Goal: Task Accomplishment & Management: Use online tool/utility

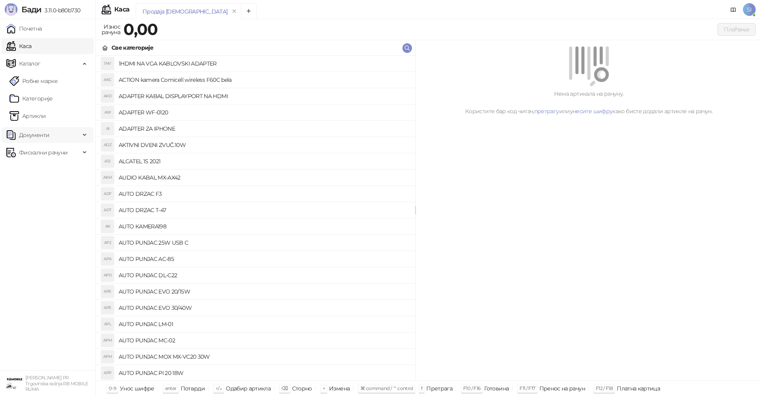
click at [53, 136] on span "Документи" at bounding box center [43, 135] width 74 height 16
drag, startPoint x: 54, startPoint y: 152, endPoint x: 50, endPoint y: 147, distance: 6.2
click at [54, 152] on link "Улазни документи" at bounding box center [41, 152] width 63 height 16
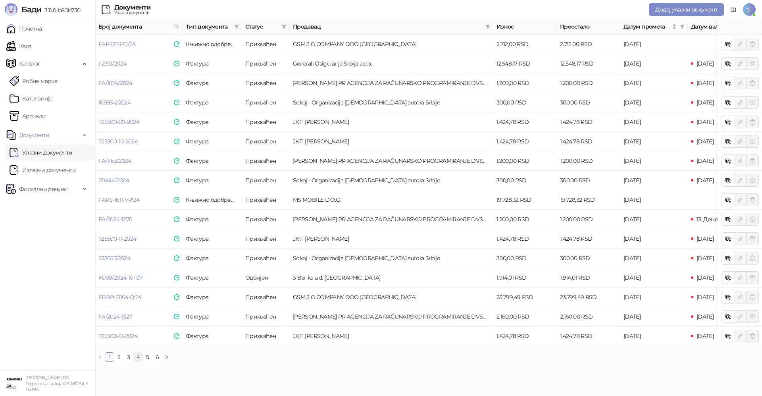
click at [139, 361] on link "4" at bounding box center [138, 356] width 9 height 9
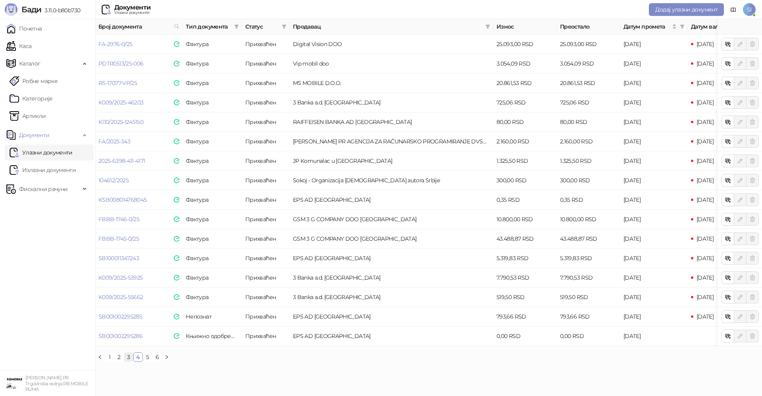
click at [130, 361] on link "3" at bounding box center [128, 356] width 9 height 9
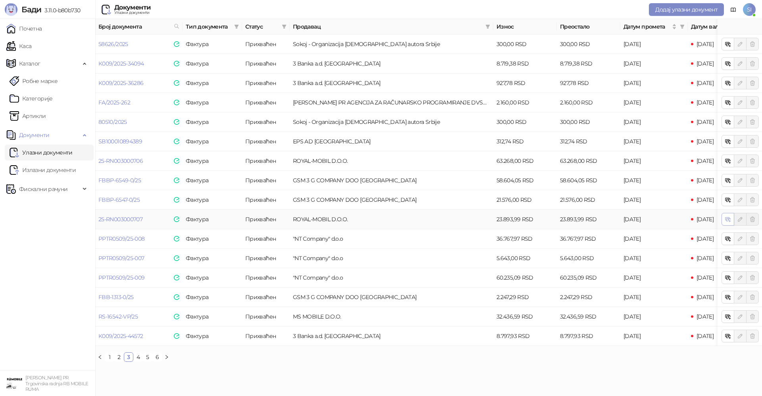
click at [728, 220] on icon "button" at bounding box center [729, 220] width 3 height 3
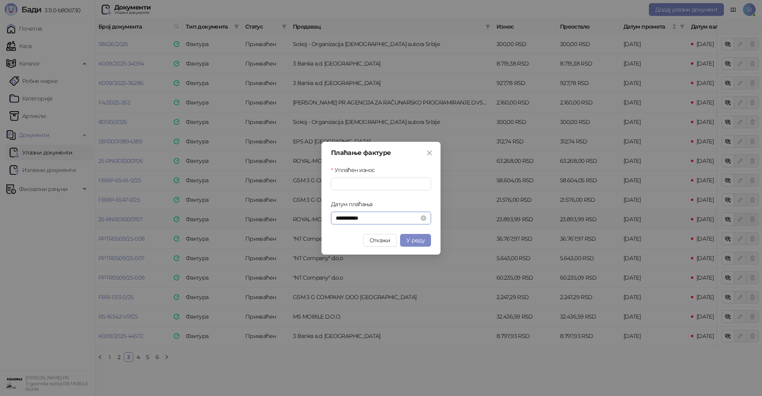
click at [333, 218] on div "**********" at bounding box center [381, 217] width 100 height 13
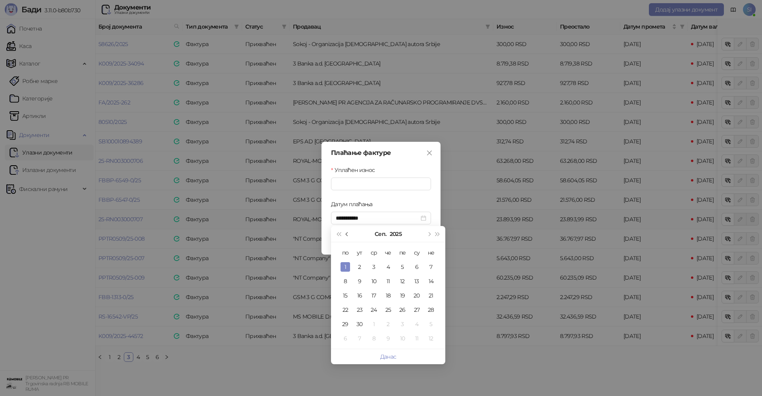
click at [346, 234] on span "Претходни месец (PageUp)" at bounding box center [348, 234] width 4 height 4
type input "**********"
click at [402, 310] on div "22" at bounding box center [402, 310] width 10 height 10
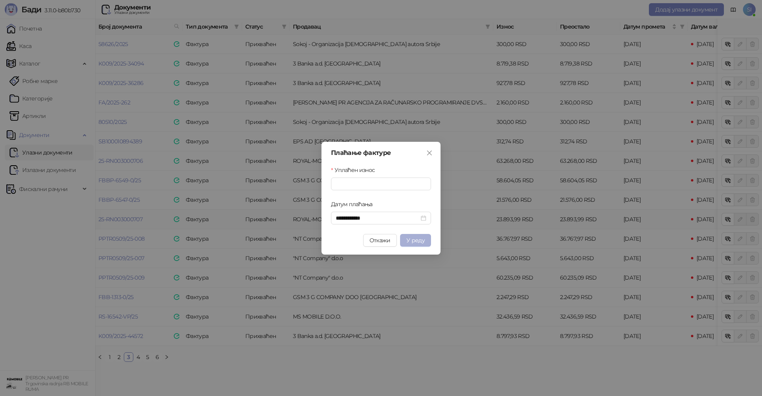
click at [417, 240] on span "У реду" at bounding box center [415, 239] width 18 height 7
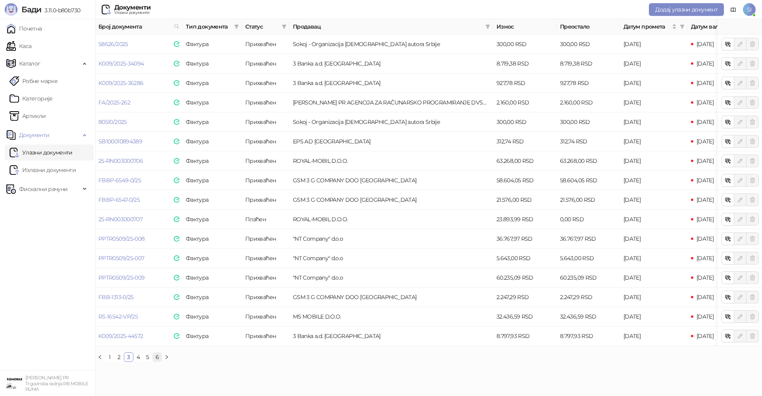
click at [156, 361] on link "6" at bounding box center [157, 356] width 9 height 9
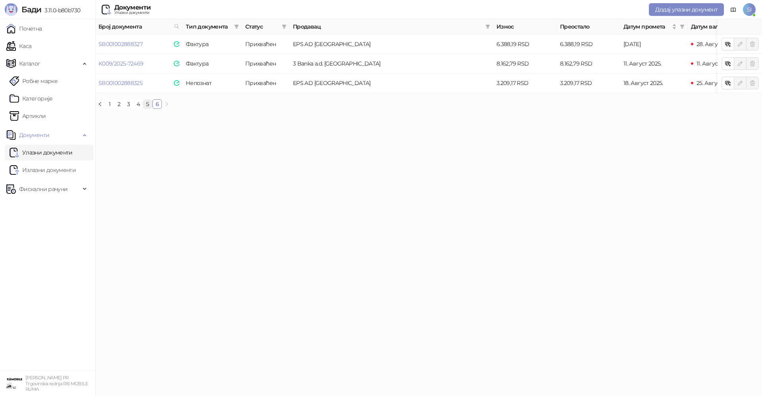
click at [148, 108] on link "5" at bounding box center [147, 104] width 9 height 9
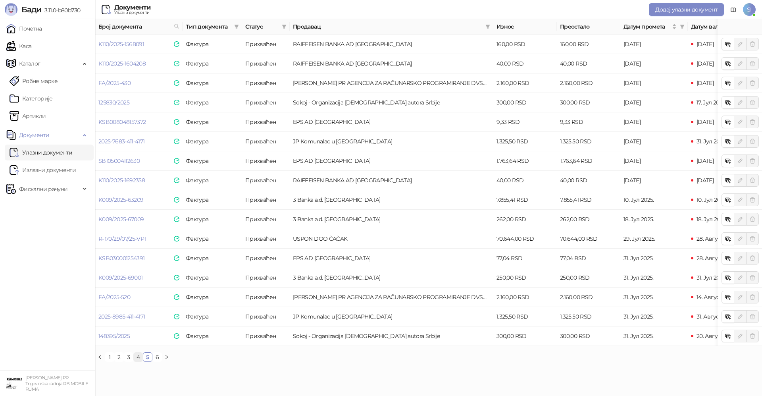
click at [138, 361] on link "4" at bounding box center [138, 356] width 9 height 9
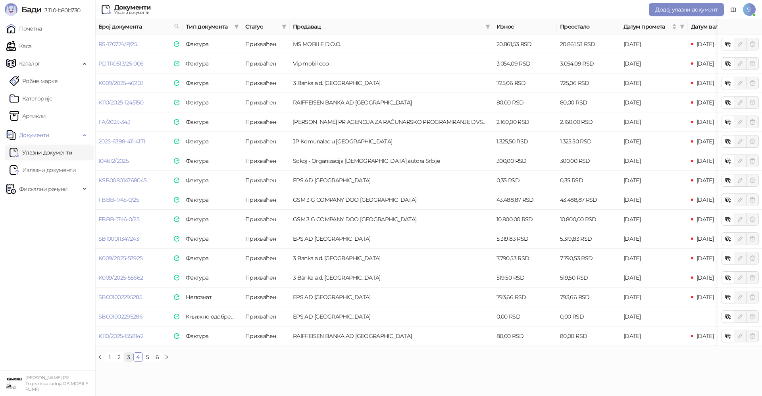
click at [130, 361] on link "3" at bounding box center [128, 356] width 9 height 9
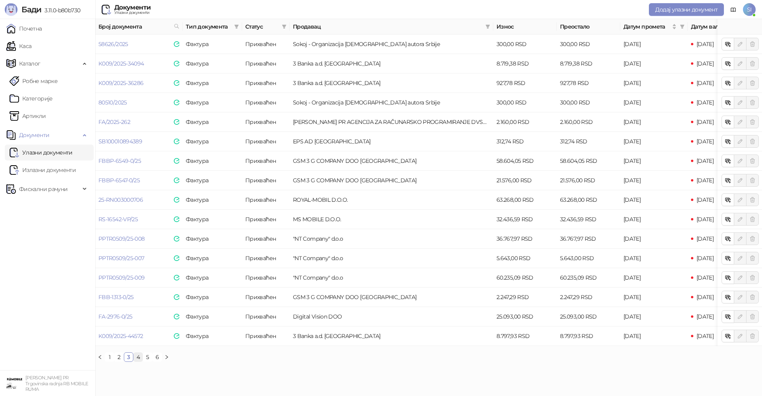
click at [139, 361] on link "4" at bounding box center [138, 356] width 9 height 9
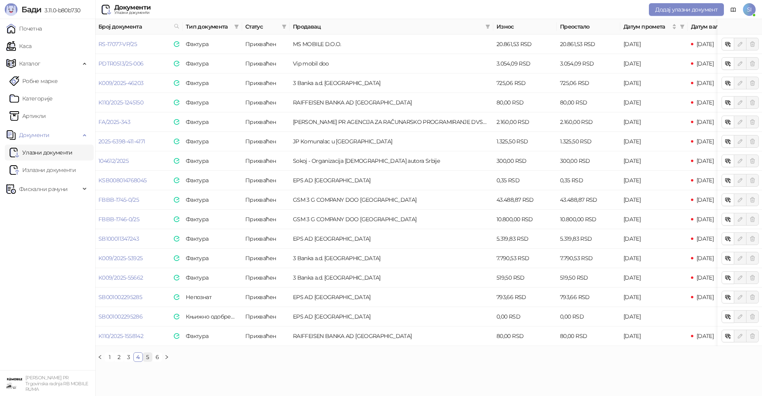
click at [149, 361] on link "5" at bounding box center [147, 356] width 9 height 9
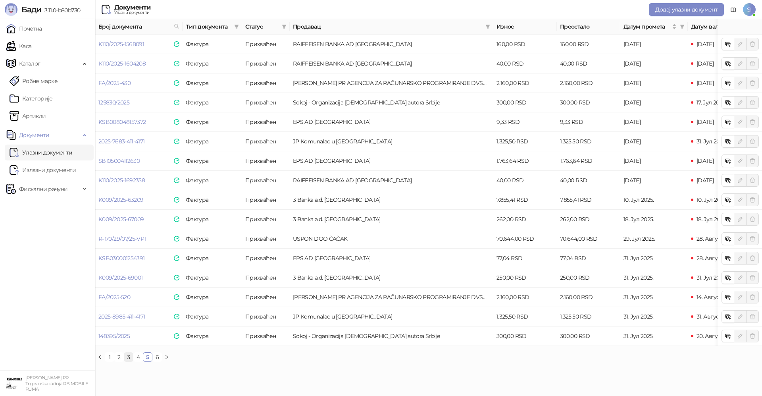
click at [128, 361] on link "3" at bounding box center [128, 356] width 9 height 9
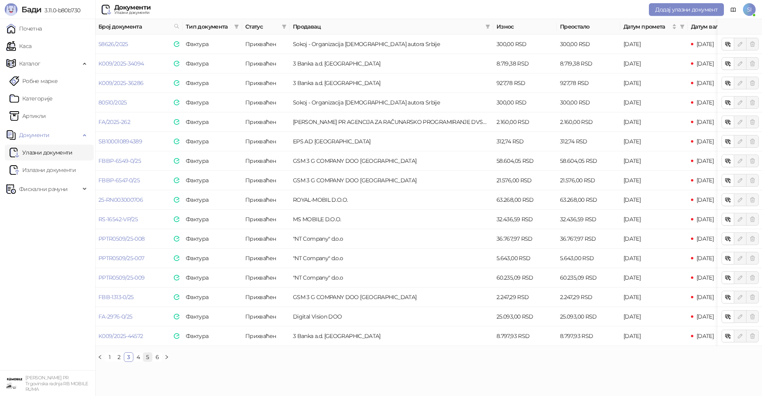
click at [150, 361] on link "5" at bounding box center [147, 356] width 9 height 9
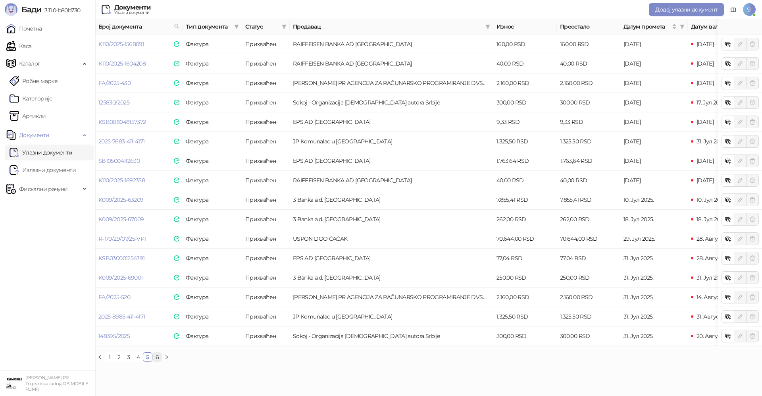
click at [158, 361] on link "6" at bounding box center [157, 356] width 9 height 9
